Goal: Find specific page/section: Find specific page/section

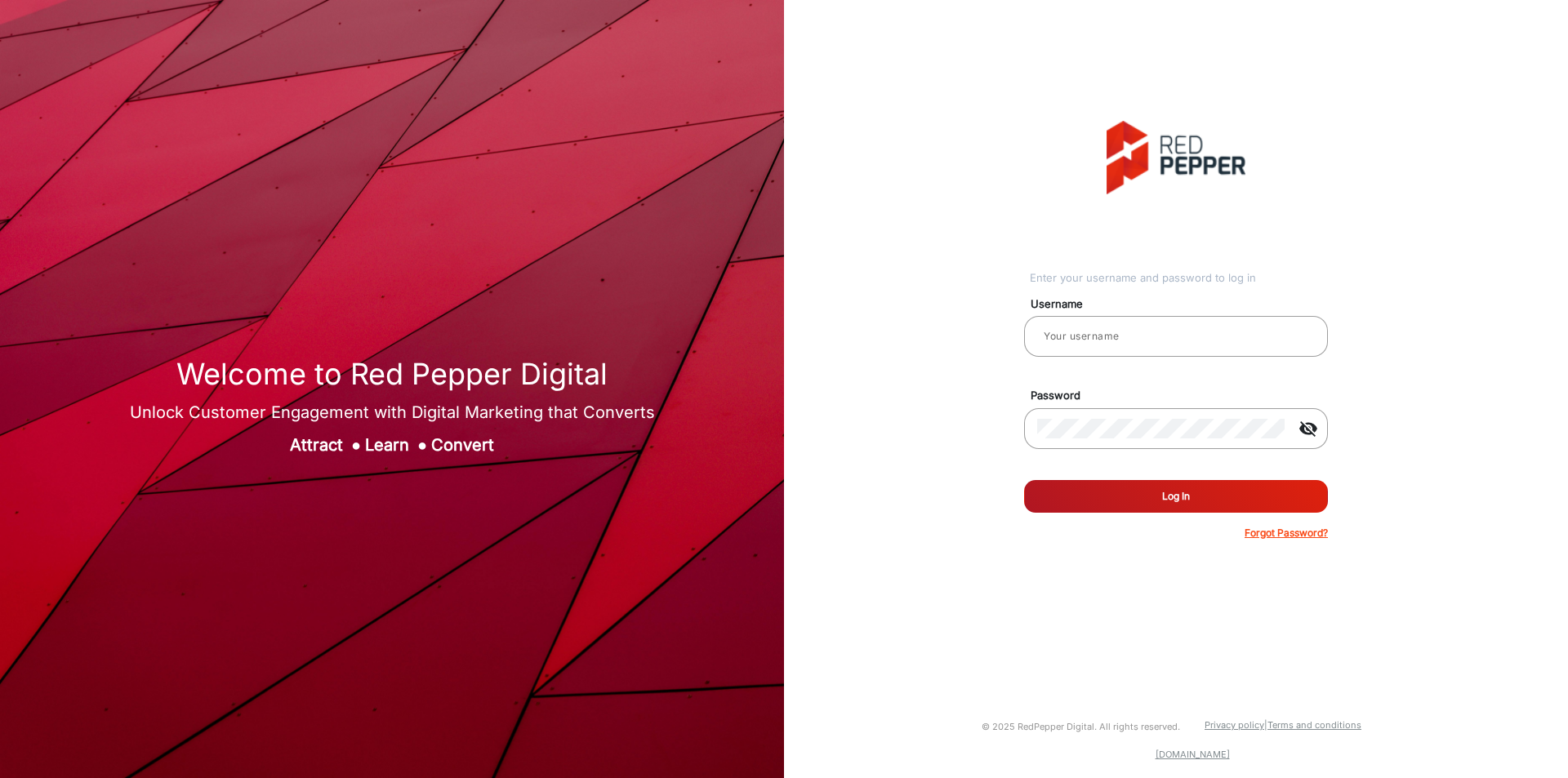
type input "varsha"
click at [1149, 493] on button "Log In" at bounding box center [1176, 496] width 304 height 32
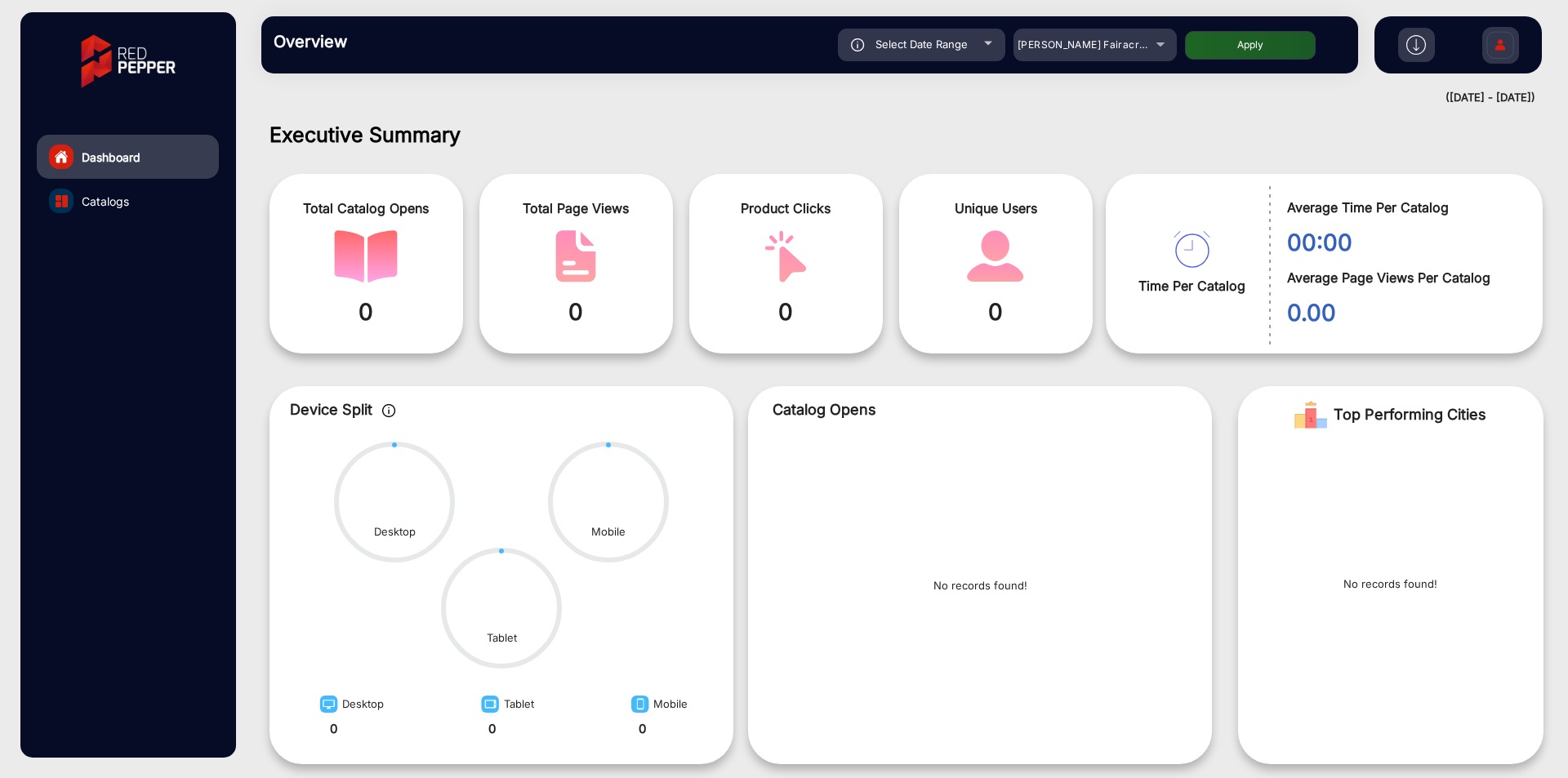
scroll to position [12, 0]
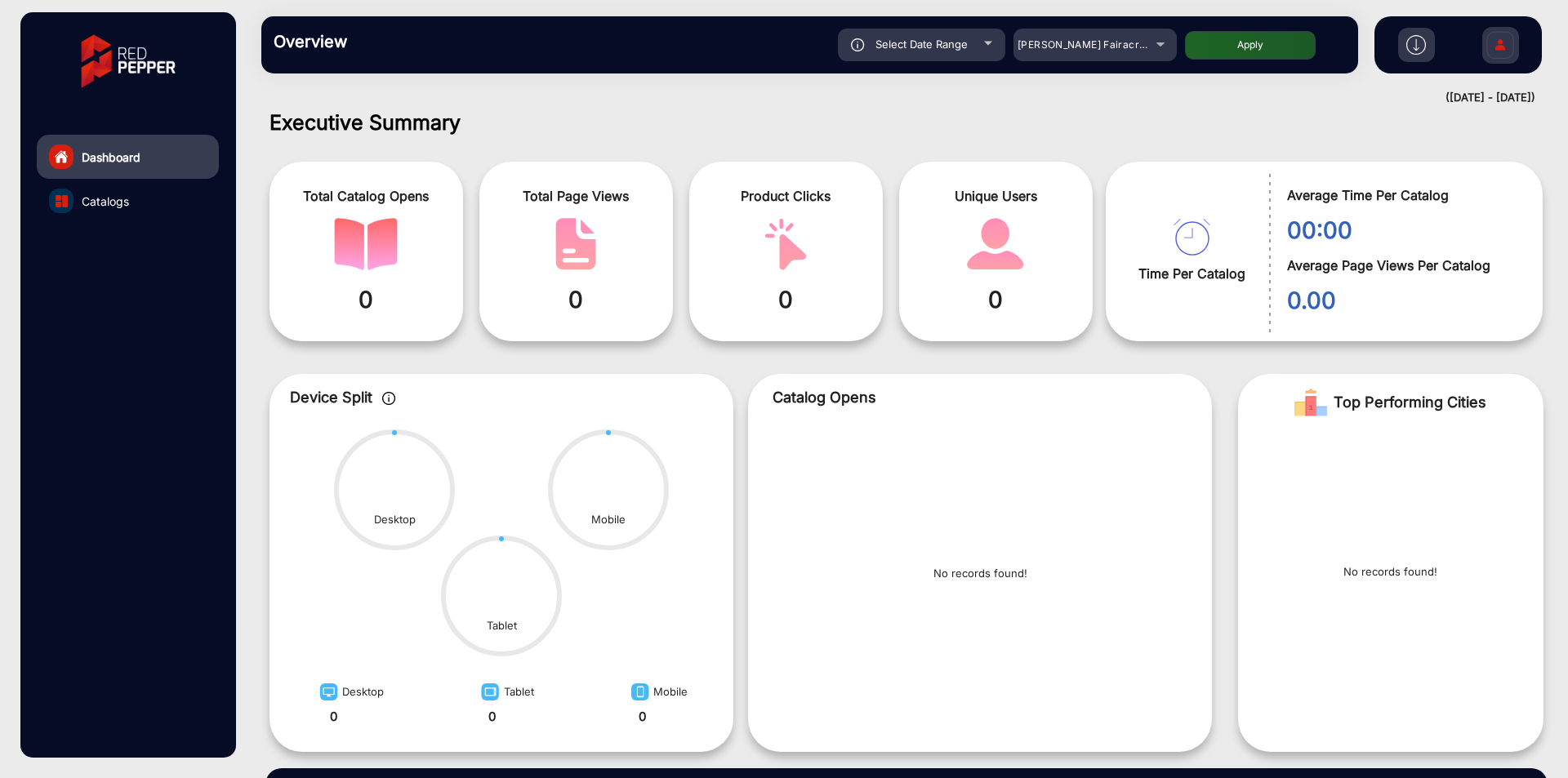
click at [1369, 194] on span "Average Time Per Catalog" at bounding box center [1402, 194] width 231 height 20
copy div "Average Time Per Catalog"
click at [1371, 262] on span "Average Page Views Per Catalog" at bounding box center [1402, 265] width 231 height 20
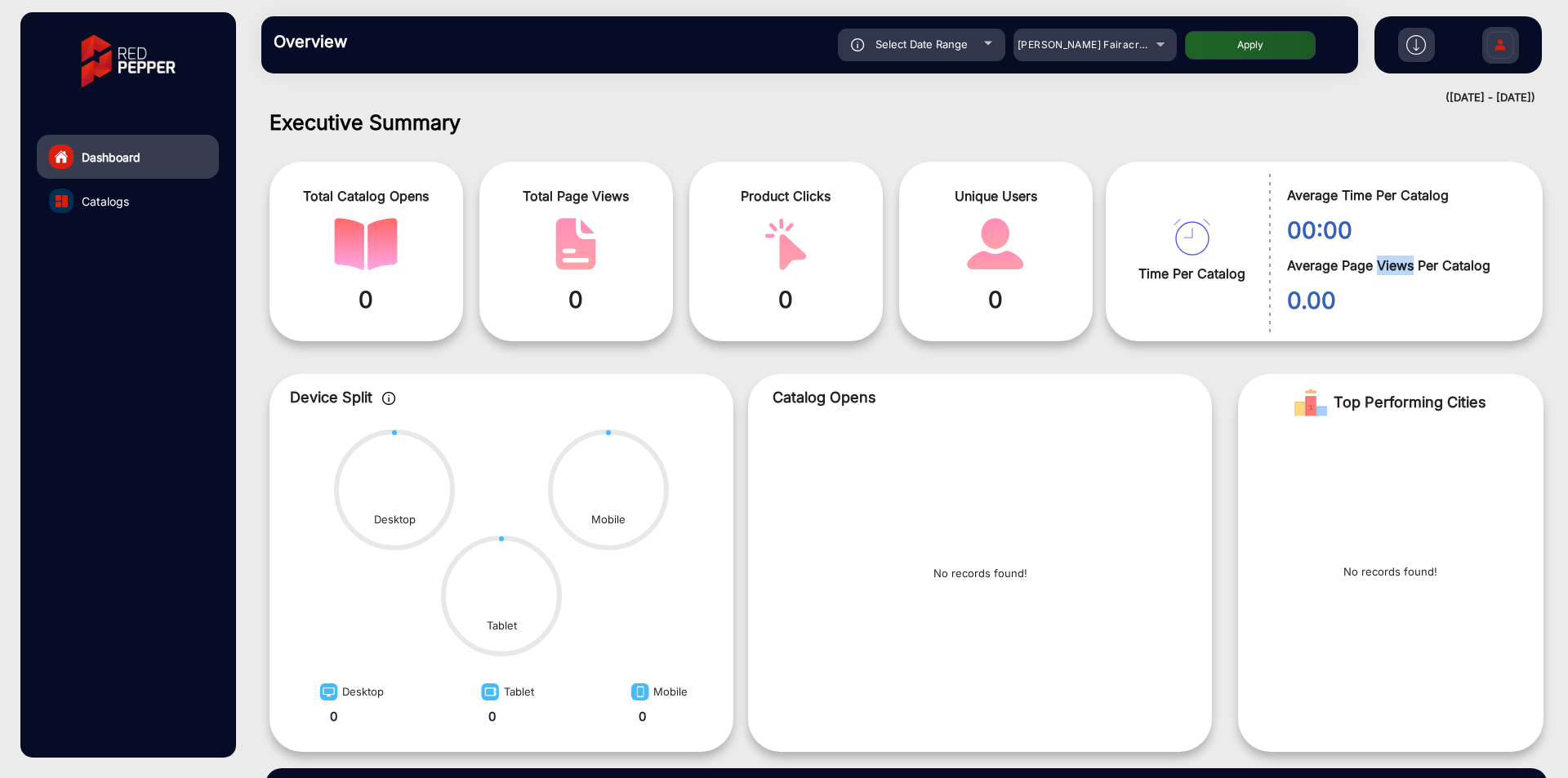
click at [1371, 261] on span "Average Page Views Per Catalog" at bounding box center [1402, 265] width 231 height 20
copy div "Average Page Views Per Catalog"
click at [1062, 49] on span "Adams Fairacre Farms" at bounding box center [1098, 44] width 161 height 12
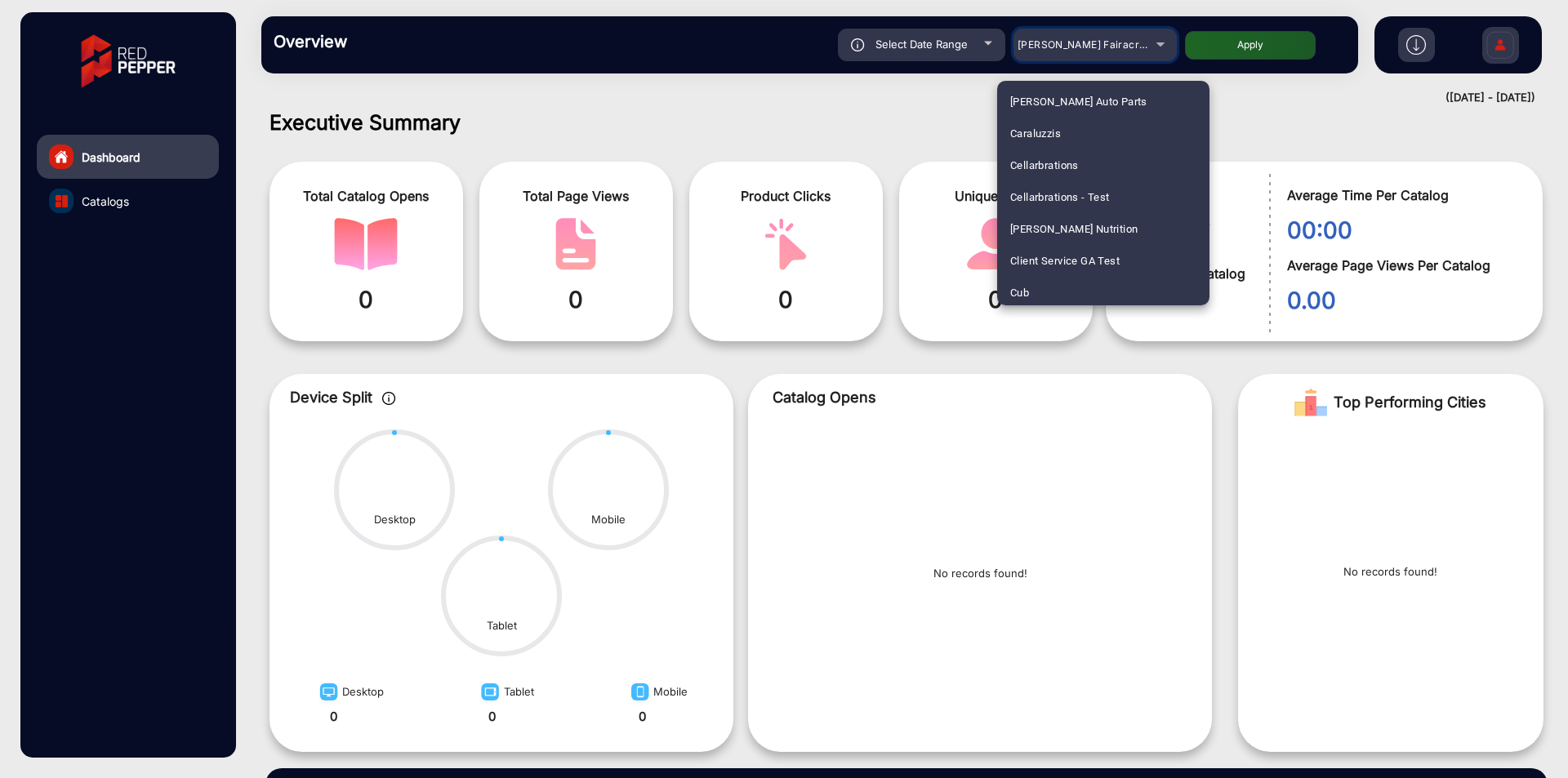
scroll to position [1633, 0]
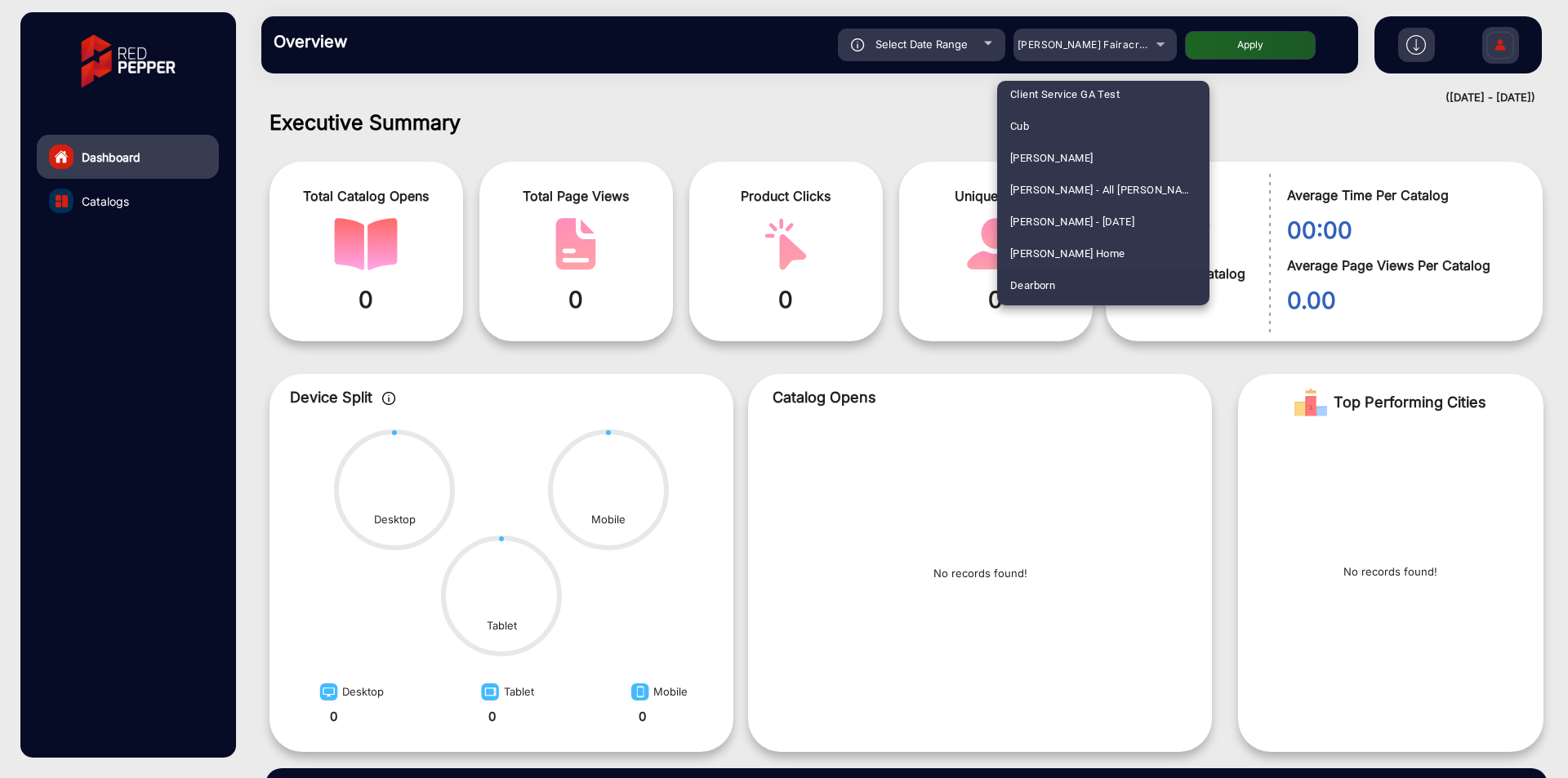
click at [1070, 282] on mat-option "Dearborn" at bounding box center [1103, 285] width 212 height 31
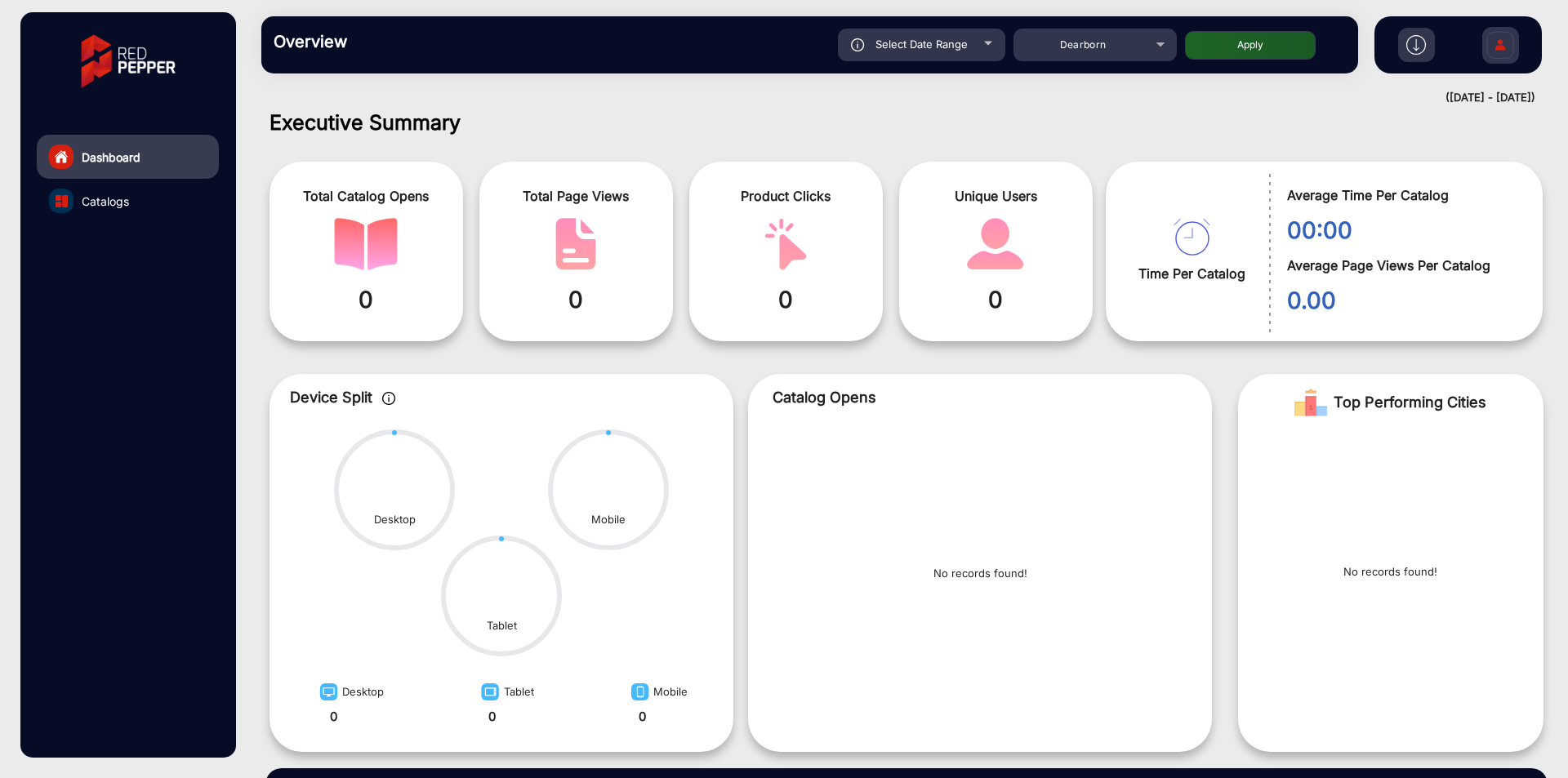
click at [1220, 47] on button "Apply" at bounding box center [1250, 46] width 131 height 29
type input "9/20/2025"
type input "9/26/2025"
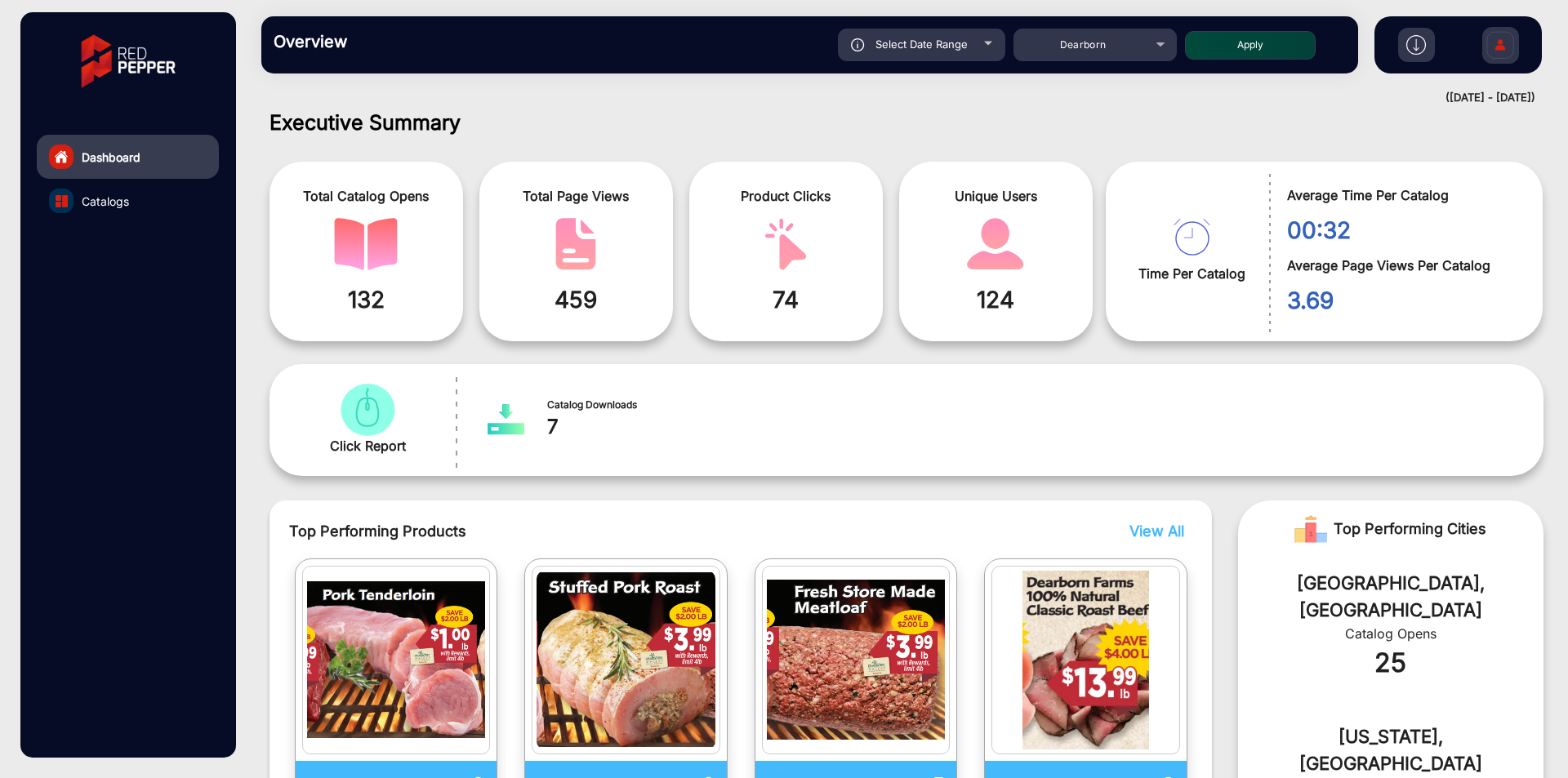
click at [566, 313] on span "459" at bounding box center [576, 300] width 169 height 34
copy span "459"
click at [1003, 307] on span "124" at bounding box center [996, 300] width 169 height 34
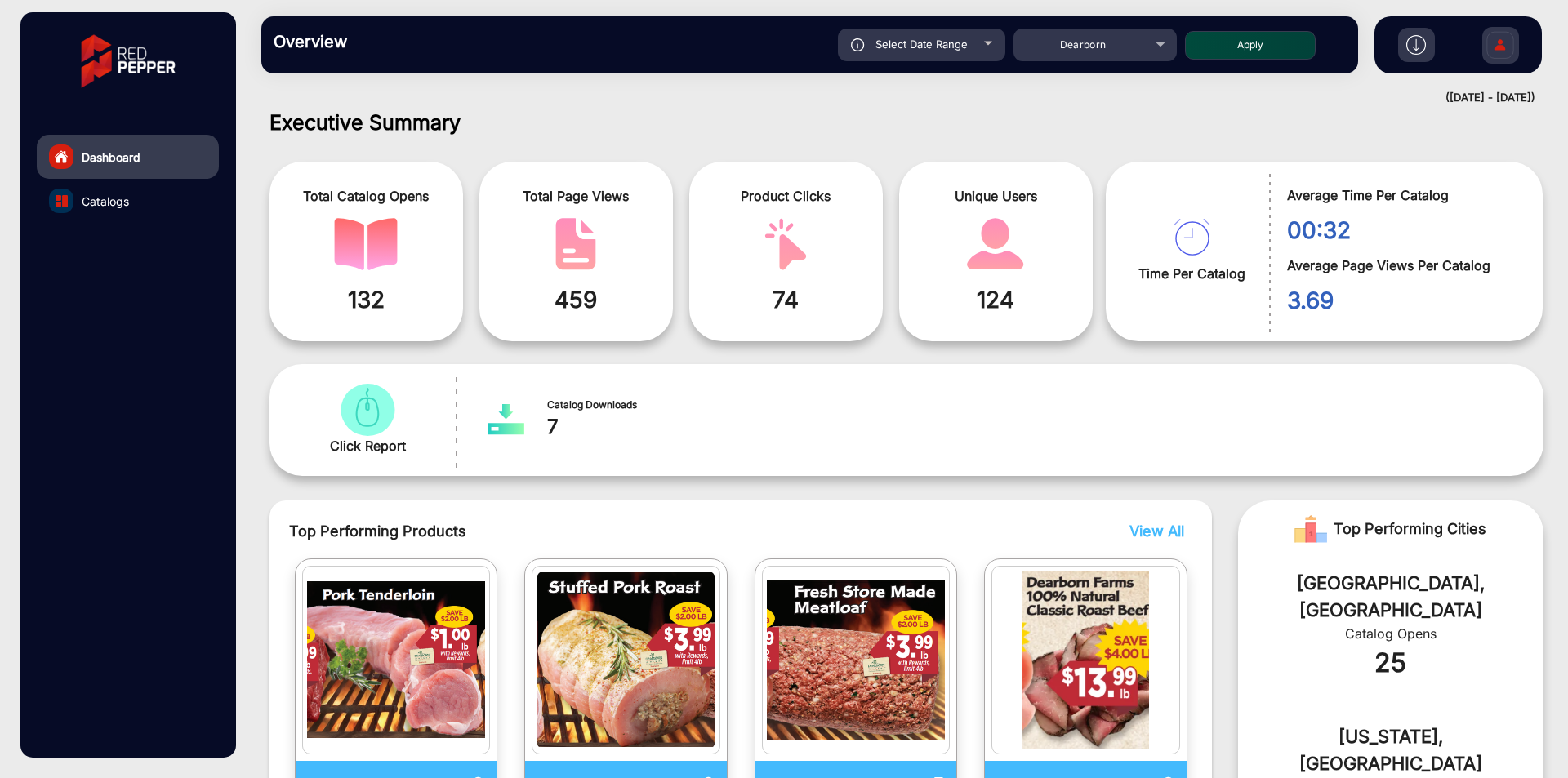
copy span "124"
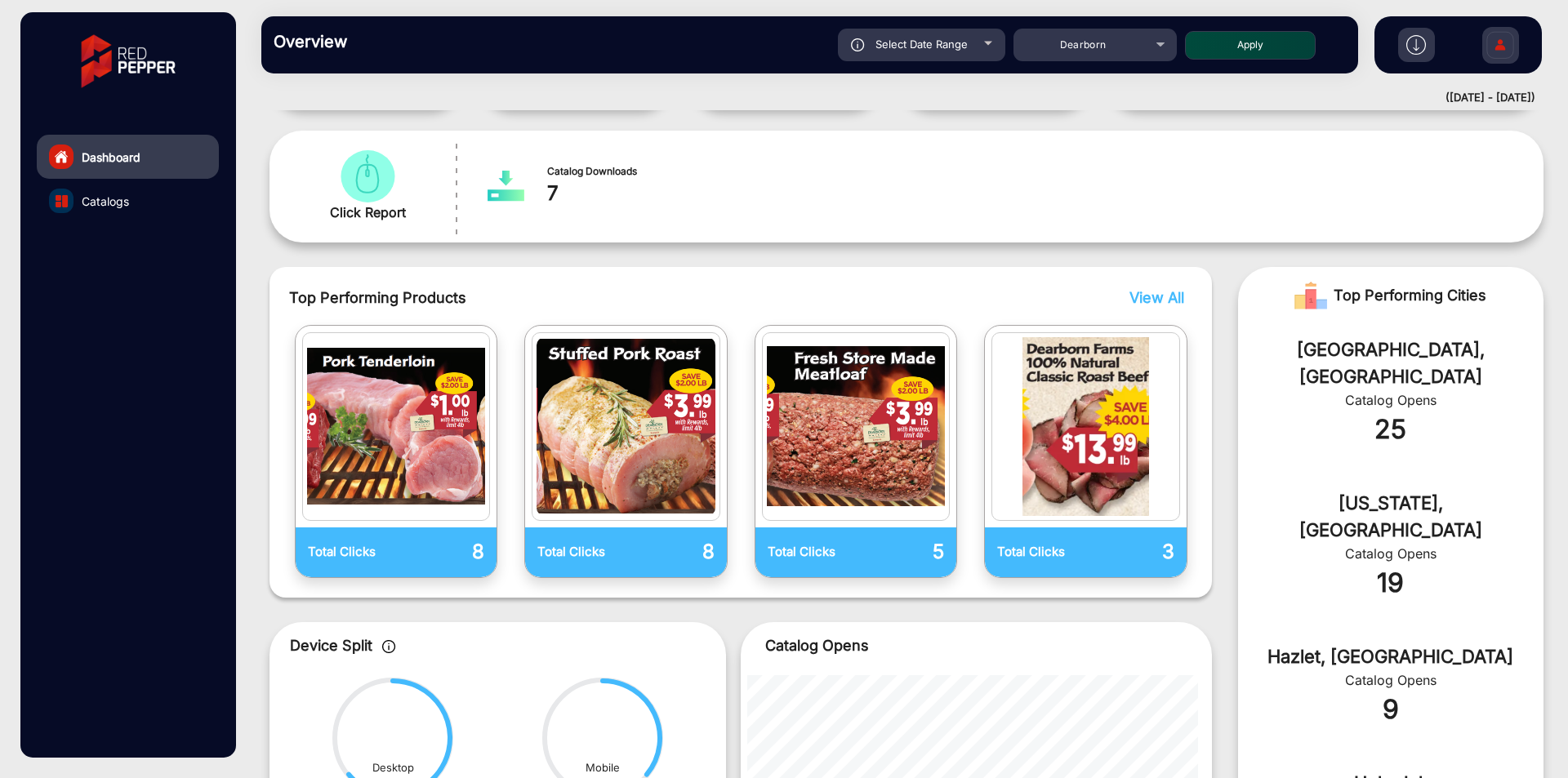
scroll to position [1, 0]
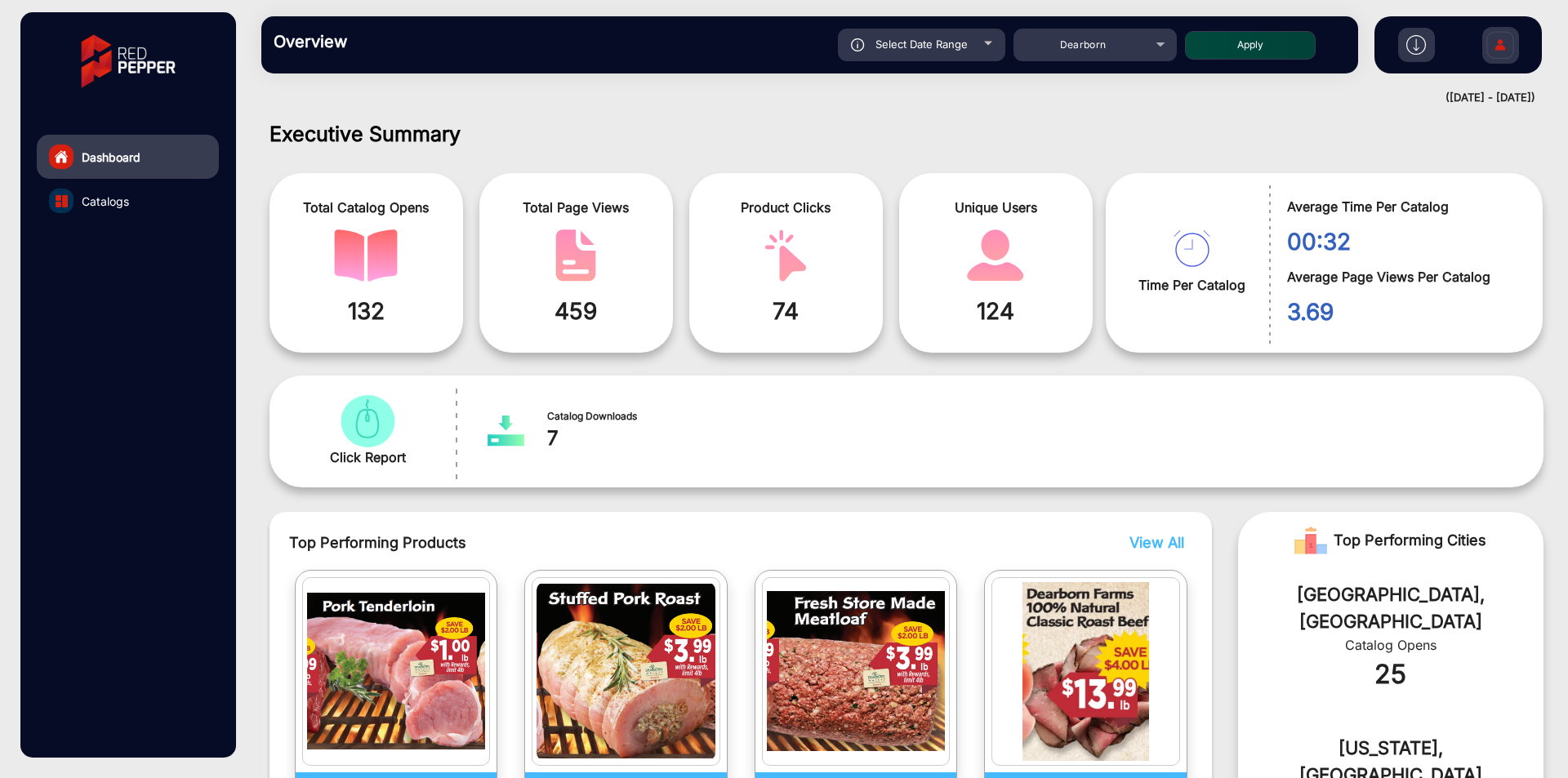
click at [150, 207] on link "Catalogs" at bounding box center [127, 201] width 182 height 44
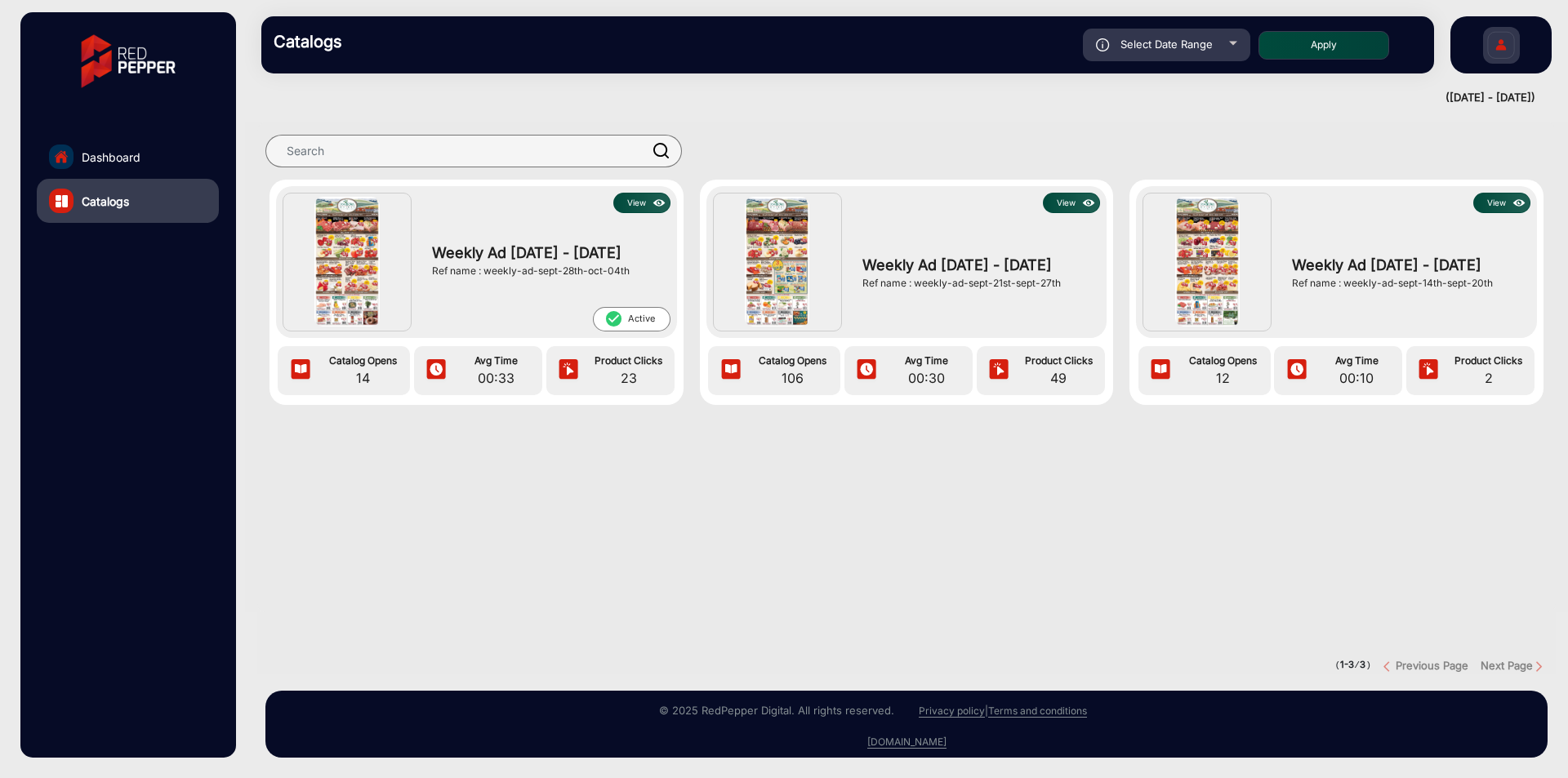
click at [640, 208] on button "View" at bounding box center [641, 203] width 57 height 20
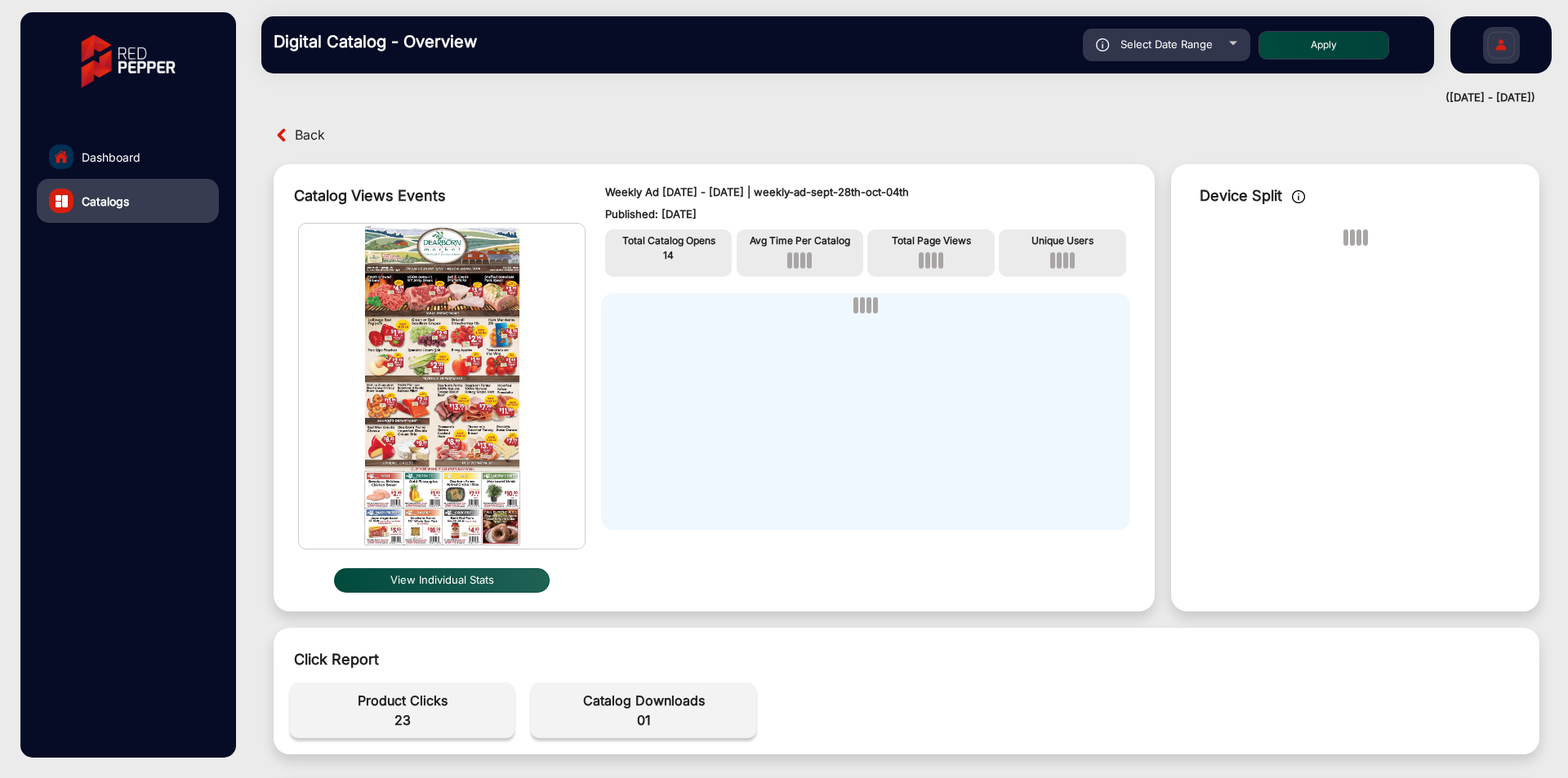
click at [307, 138] on span "Back" at bounding box center [310, 135] width 31 height 25
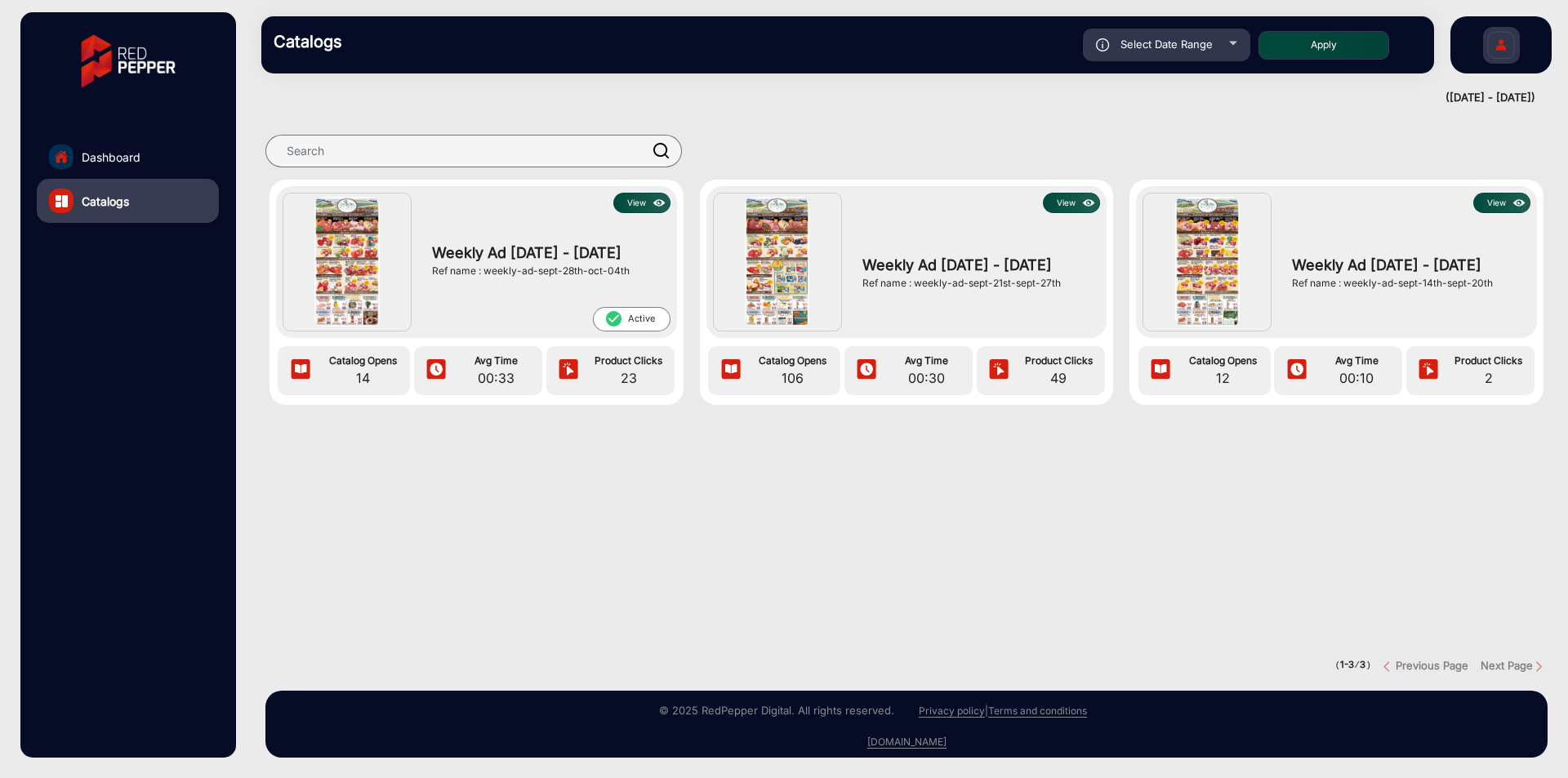
click at [1058, 205] on button "View" at bounding box center [1071, 203] width 57 height 20
